Goal: Transaction & Acquisition: Download file/media

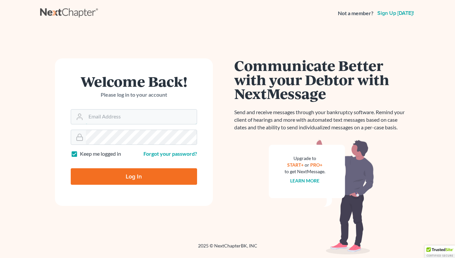
type input "[EMAIL_ADDRESS][DOMAIN_NAME]"
click at [134, 176] on input "Log In" at bounding box center [134, 176] width 126 height 16
type input "Thinking..."
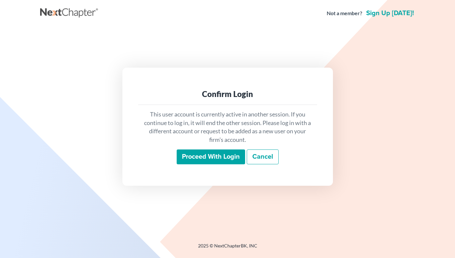
click at [212, 151] on input "Proceed with login" at bounding box center [211, 156] width 69 height 15
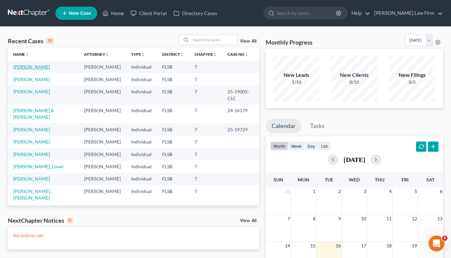
click at [35, 67] on link "[PERSON_NAME]" at bounding box center [31, 67] width 37 height 6
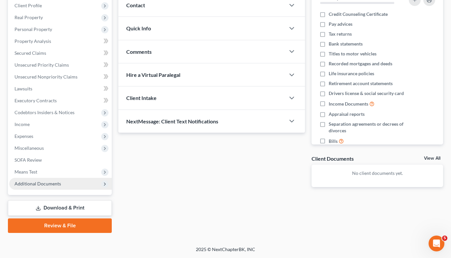
scroll to position [93, 0]
click at [76, 204] on link "Download & Print" at bounding box center [60, 207] width 104 height 15
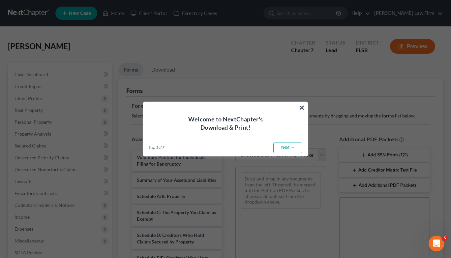
click at [282, 144] on link "Next →" at bounding box center [287, 147] width 29 height 11
select select "0"
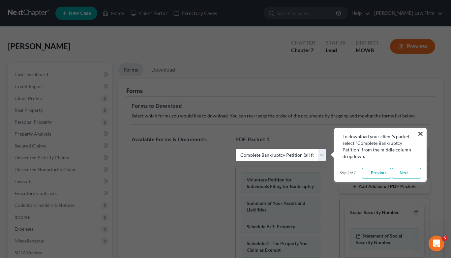
click at [399, 171] on link "Next →" at bounding box center [406, 173] width 29 height 11
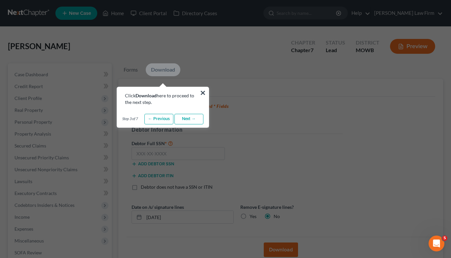
click at [185, 118] on link "Next →" at bounding box center [188, 119] width 29 height 11
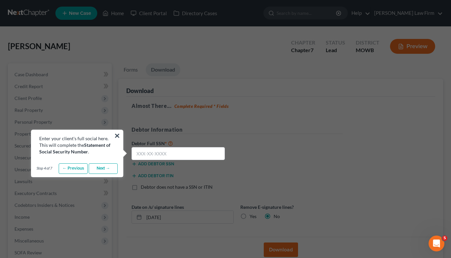
click at [108, 167] on link "Next →" at bounding box center [103, 168] width 29 height 11
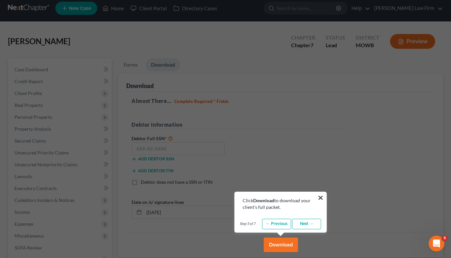
scroll to position [6, 0]
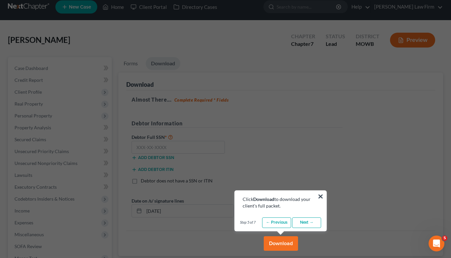
click at [298, 219] on link "Next →" at bounding box center [306, 222] width 29 height 11
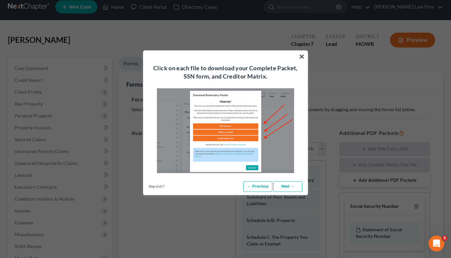
click at [280, 182] on link "Next →" at bounding box center [287, 186] width 29 height 11
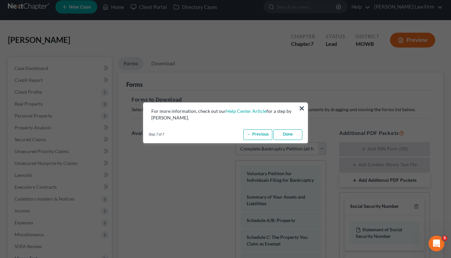
click at [285, 136] on link "Done" at bounding box center [287, 134] width 29 height 11
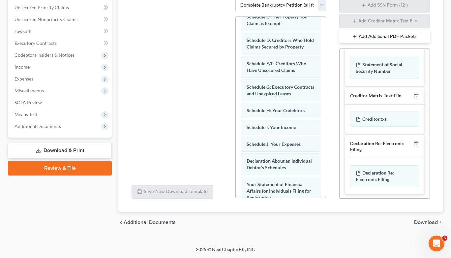
scroll to position [150, 0]
click at [430, 223] on span "Download" at bounding box center [426, 221] width 24 height 5
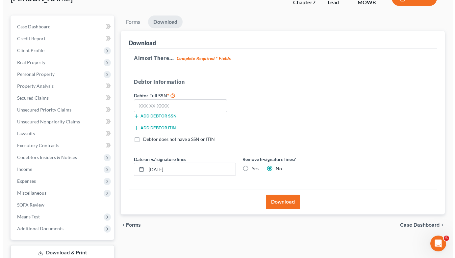
scroll to position [41, 0]
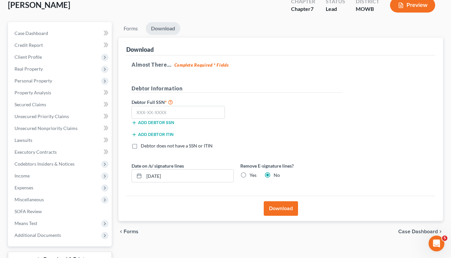
click at [277, 206] on button "Download" at bounding box center [280, 208] width 34 height 14
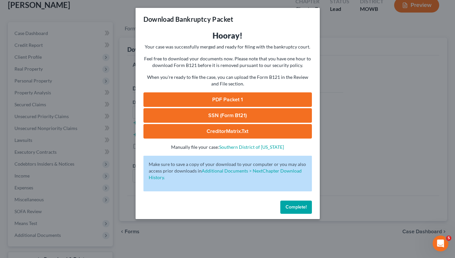
click at [229, 99] on link "PDF Packet 1" at bounding box center [228, 99] width 169 height 14
